Goal: Communication & Community: Answer question/provide support

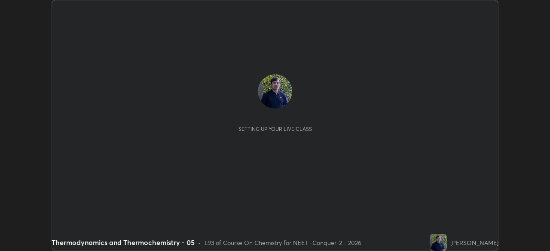
scroll to position [251, 550]
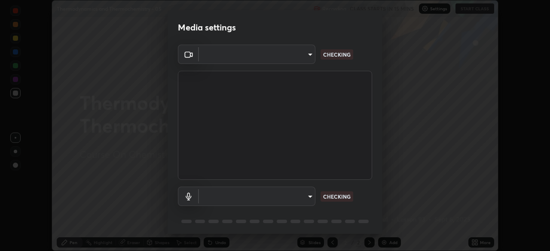
click at [303, 63] on body "Erase all Thermodynamics and Thermochemistry - 05 Recording CLASS STARTS IN 15 …" at bounding box center [275, 125] width 550 height 251
click at [298, 60] on div at bounding box center [275, 125] width 550 height 251
type input "ad23c5e1eec40c929e15baf649206283bee037f2ec2e6fc856d192bb2adaae55"
type input "bacd120e2728bcaa93de399d5b14713bfd4da43ca453c7f8d7901db11a0ced92"
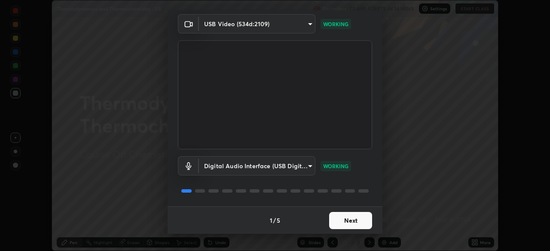
click at [351, 221] on button "Next" at bounding box center [350, 220] width 43 height 17
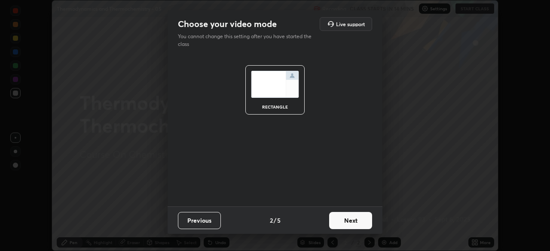
scroll to position [0, 0]
click at [361, 222] on button "Next" at bounding box center [350, 220] width 43 height 17
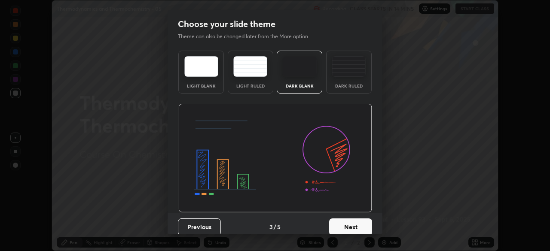
click at [366, 223] on button "Next" at bounding box center [350, 227] width 43 height 17
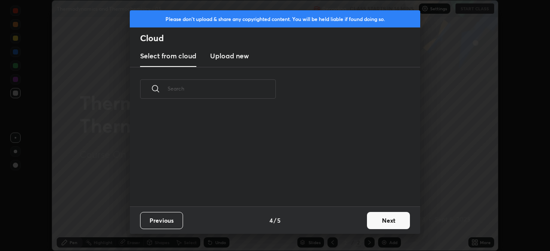
click at [372, 224] on button "Next" at bounding box center [388, 220] width 43 height 17
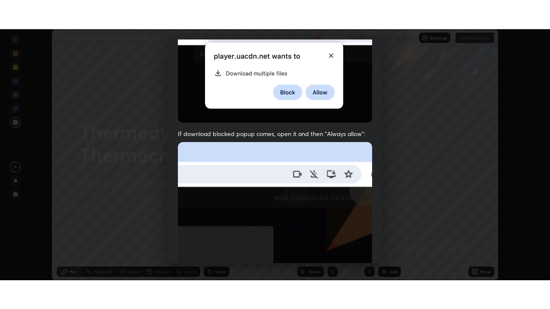
scroll to position [206, 0]
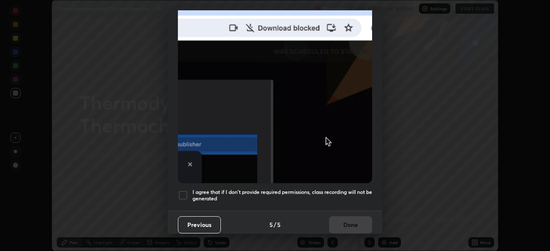
click at [188, 190] on div at bounding box center [183, 195] width 10 height 10
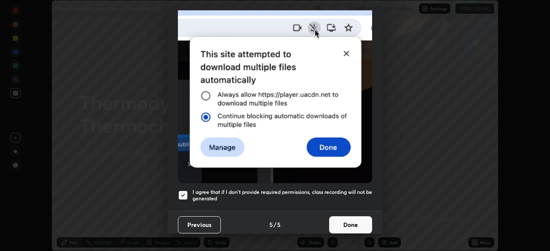
click at [348, 222] on button "Done" at bounding box center [350, 224] width 43 height 17
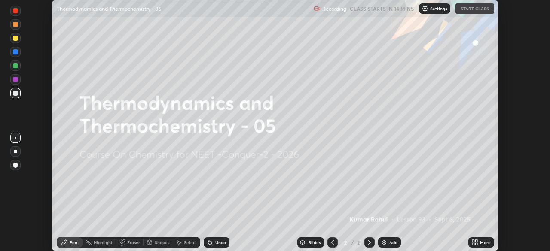
click at [474, 240] on icon at bounding box center [473, 241] width 2 height 2
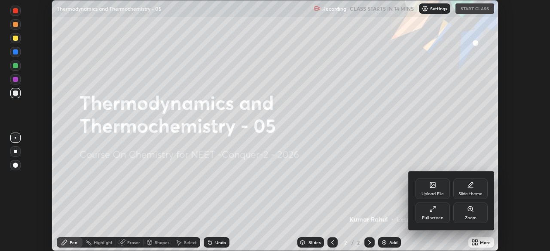
click at [441, 220] on div "Full screen" at bounding box center [432, 218] width 21 height 4
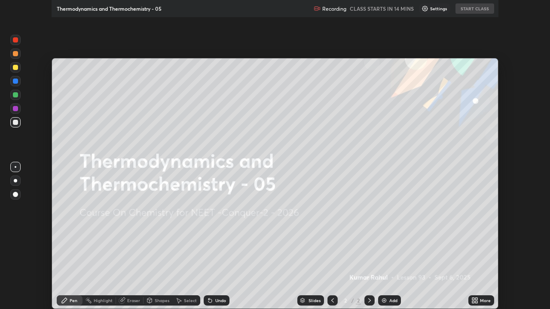
scroll to position [309, 550]
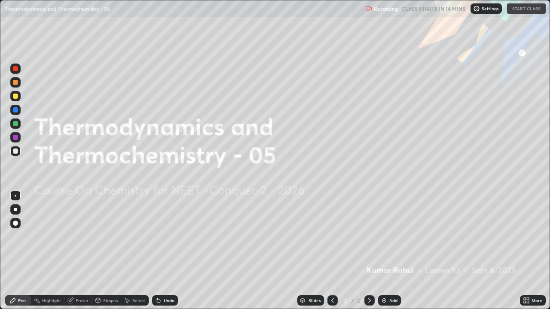
click at [478, 13] on div "Settings" at bounding box center [485, 8] width 31 height 10
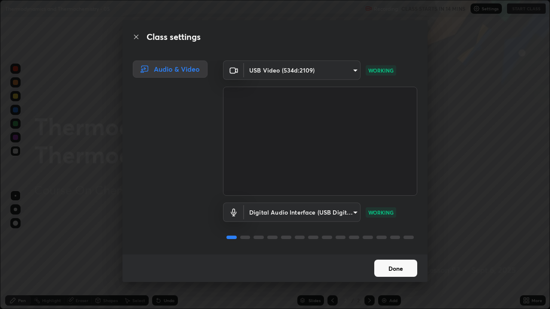
click at [388, 251] on button "Done" at bounding box center [395, 268] width 43 height 17
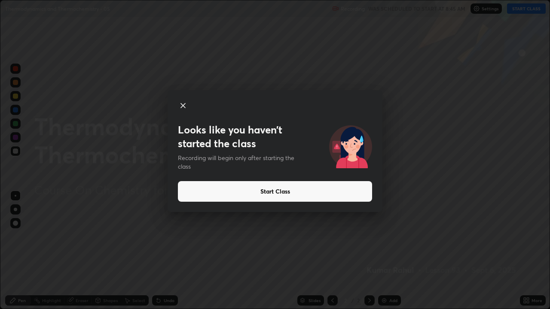
click at [279, 192] on button "Start Class" at bounding box center [275, 191] width 194 height 21
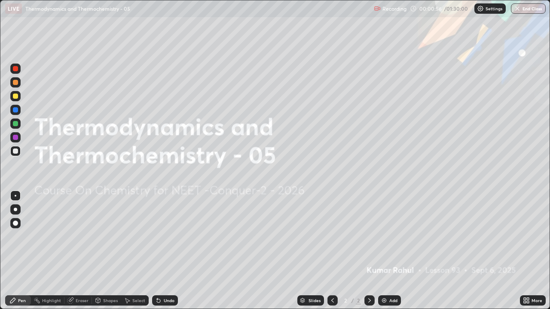
click at [389, 251] on div "Add" at bounding box center [393, 300] width 8 height 4
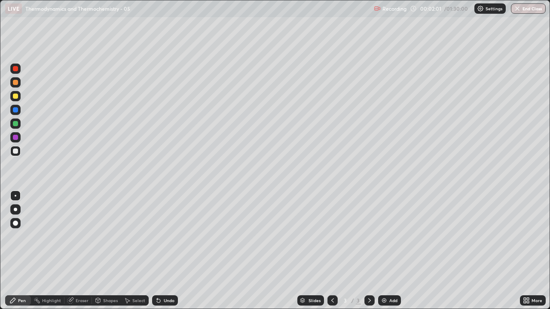
click at [15, 210] on div at bounding box center [15, 209] width 3 height 3
click at [16, 210] on div at bounding box center [15, 209] width 3 height 3
click at [84, 251] on div "Eraser" at bounding box center [82, 300] width 13 height 4
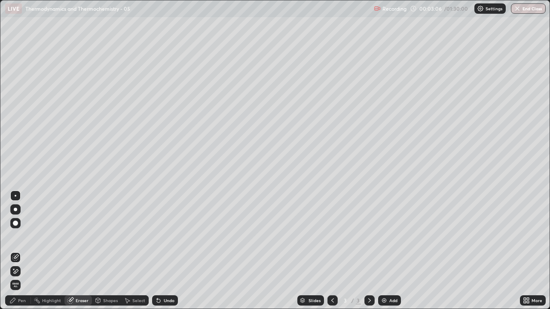
click at [25, 251] on div "Pen" at bounding box center [22, 300] width 8 height 4
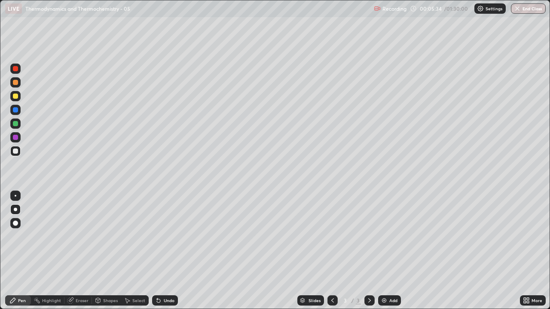
click at [369, 251] on icon at bounding box center [369, 300] width 7 height 7
click at [389, 251] on div "Add" at bounding box center [389, 300] width 23 height 10
click at [79, 251] on div "Eraser" at bounding box center [82, 300] width 13 height 4
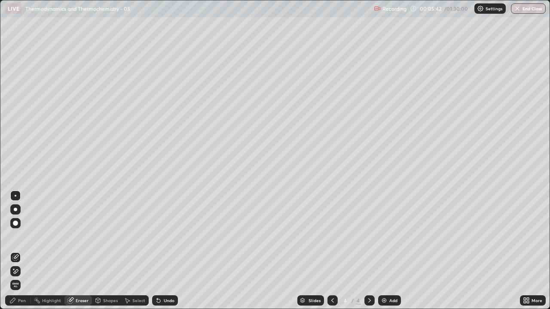
click at [24, 251] on div "Pen" at bounding box center [22, 300] width 8 height 4
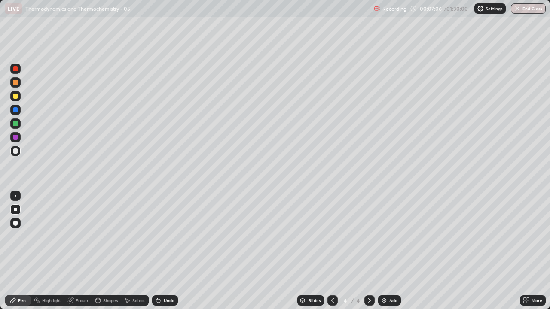
click at [368, 251] on icon at bounding box center [369, 300] width 3 height 4
click at [389, 251] on div "Add" at bounding box center [393, 300] width 8 height 4
click at [331, 251] on icon at bounding box center [332, 300] width 3 height 4
click at [366, 251] on icon at bounding box center [369, 300] width 7 height 7
click at [368, 251] on icon at bounding box center [369, 300] width 3 height 4
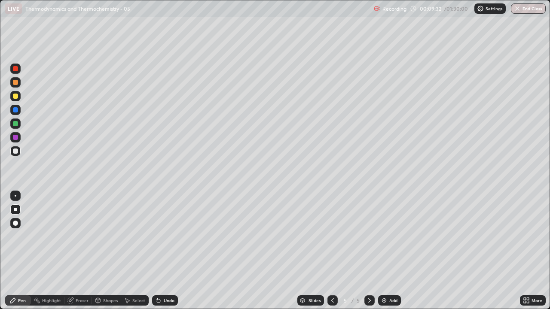
click at [387, 251] on div "Add" at bounding box center [389, 300] width 23 height 10
click at [332, 251] on icon at bounding box center [332, 300] width 7 height 7
click at [368, 251] on icon at bounding box center [369, 300] width 7 height 7
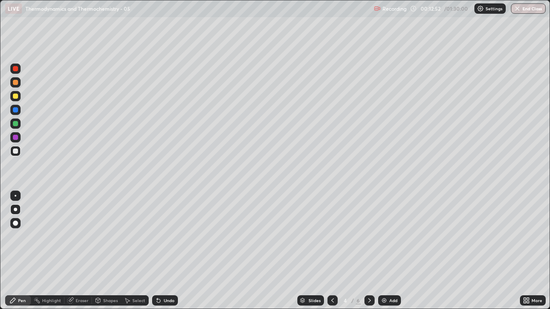
click at [371, 251] on icon at bounding box center [369, 300] width 7 height 7
click at [368, 251] on icon at bounding box center [369, 300] width 7 height 7
click at [16, 96] on div at bounding box center [15, 96] width 5 height 5
click at [16, 150] on div at bounding box center [15, 151] width 5 height 5
